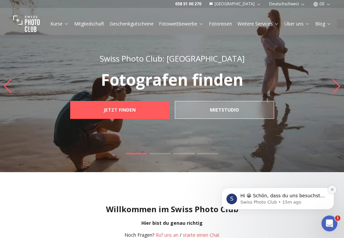
click at [332, 189] on icon "Dismiss notification" at bounding box center [333, 190] width 4 height 4
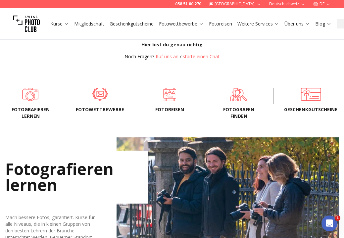
scroll to position [178, 0]
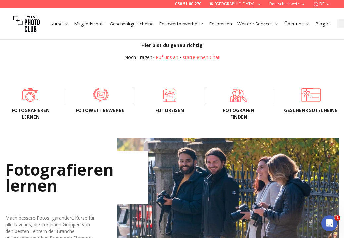
click at [98, 95] on span at bounding box center [100, 95] width 49 height 18
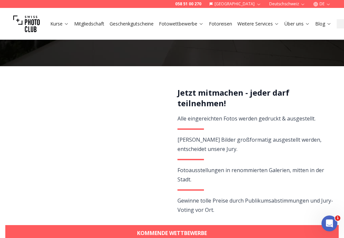
scroll to position [98, 0]
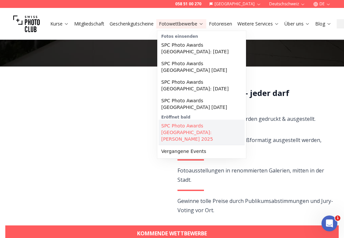
click at [194, 126] on link "SPC Photo Awards [GEOGRAPHIC_DATA]: [PERSON_NAME] 2025" at bounding box center [202, 132] width 86 height 25
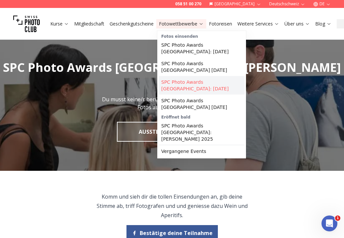
click at [183, 82] on link "SPC Photo Awards [GEOGRAPHIC_DATA]: [DATE]" at bounding box center [202, 85] width 86 height 19
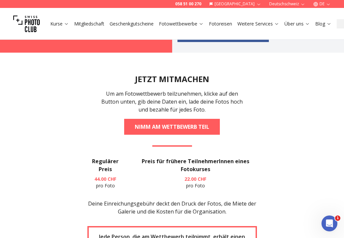
scroll to position [868, 0]
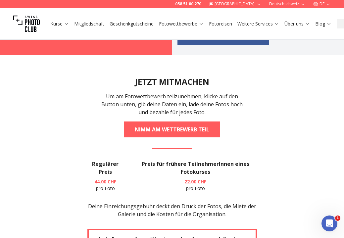
click at [153, 160] on h3 "Preis für frühere TeilnehmerInnen eines Fotokurses" at bounding box center [195, 168] width 123 height 16
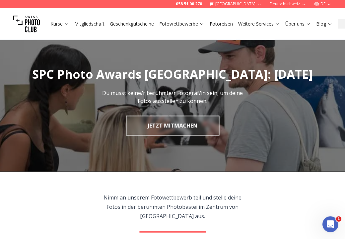
scroll to position [0, 0]
click at [91, 24] on link "Mitgliedschaft" at bounding box center [89, 24] width 30 height 7
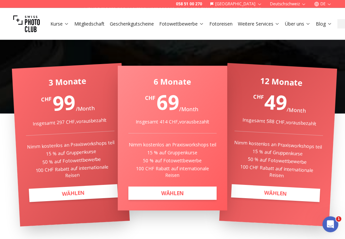
scroll to position [131, 0]
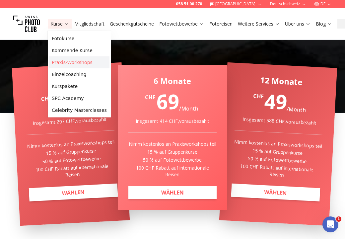
click at [61, 63] on link "Praxis-Workshops" at bounding box center [79, 62] width 60 height 12
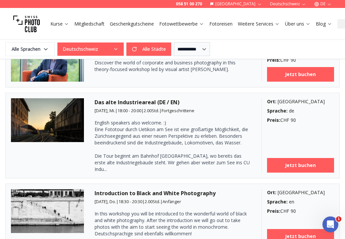
scroll to position [349, 0]
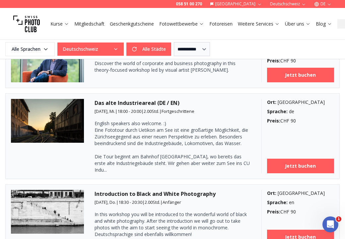
click at [54, 123] on img at bounding box center [47, 121] width 73 height 44
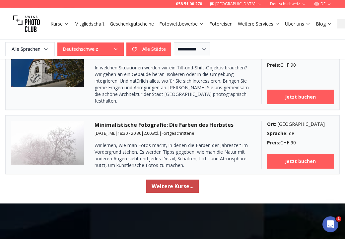
scroll to position [1076, 0]
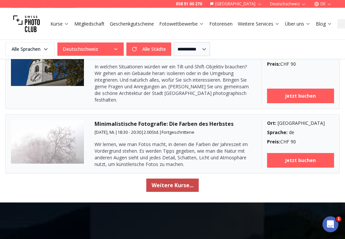
click at [177, 178] on button "Weitere Kurse..." at bounding box center [172, 184] width 52 height 13
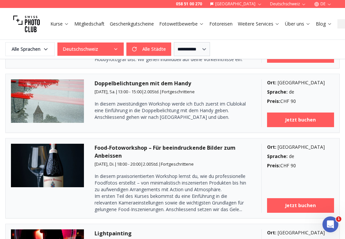
scroll to position [1847, 0]
click at [222, 155] on div "Food-Fotoworkshop – Für beeindruckende Bilder zum Anbeissen [DATE], Di. | 18:00…" at bounding box center [172, 177] width 156 height 69
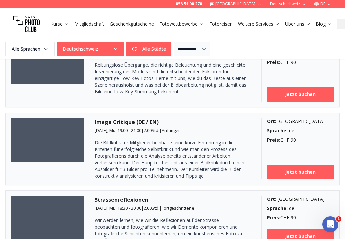
scroll to position [1539, 0]
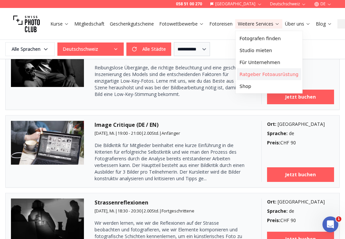
click at [259, 74] on link "Ratgeber Fotoausrüstung" at bounding box center [269, 74] width 64 height 12
